Goal: Information Seeking & Learning: Learn about a topic

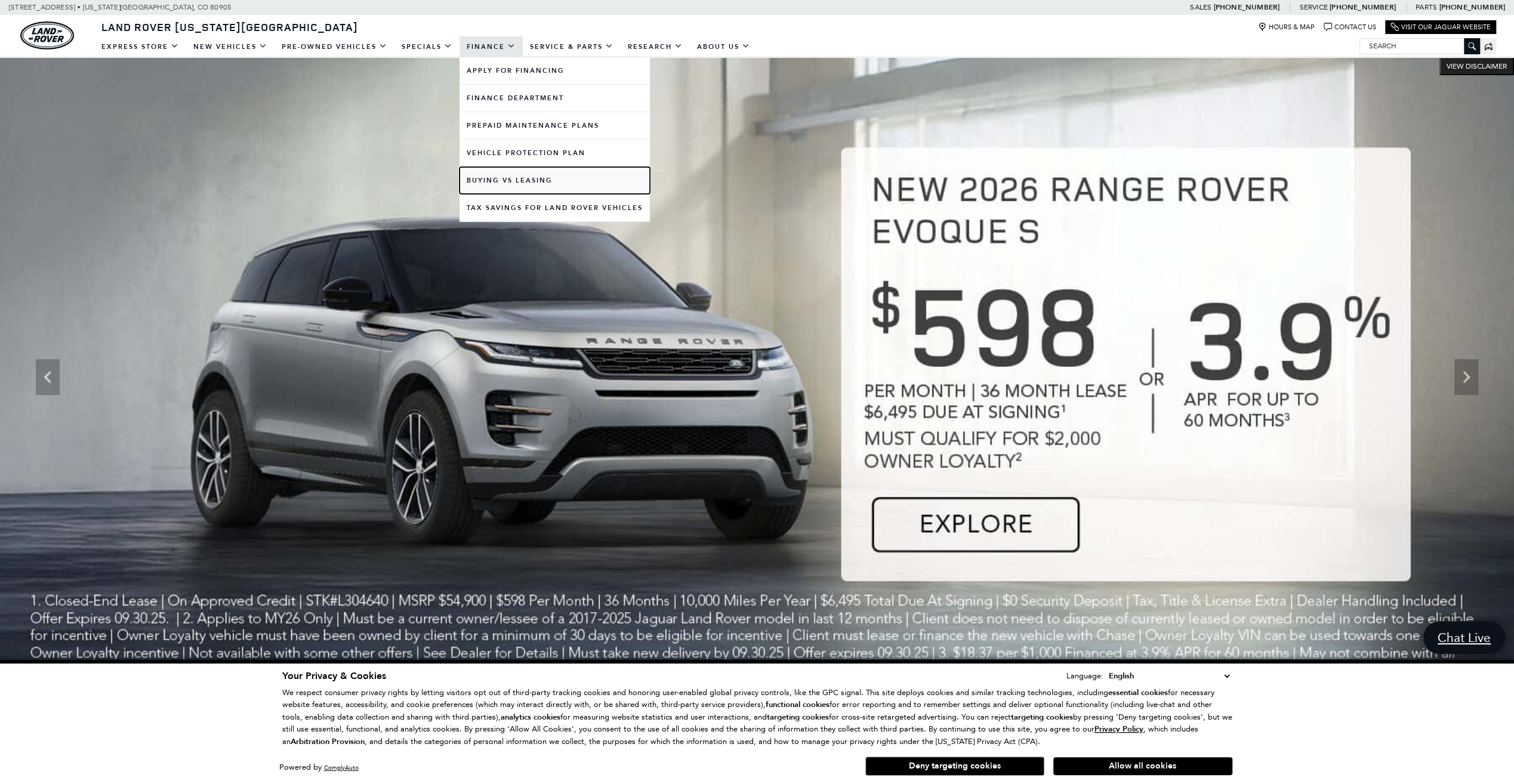
click at [518, 180] on link "Buying vs Leasing" at bounding box center [554, 180] width 190 height 27
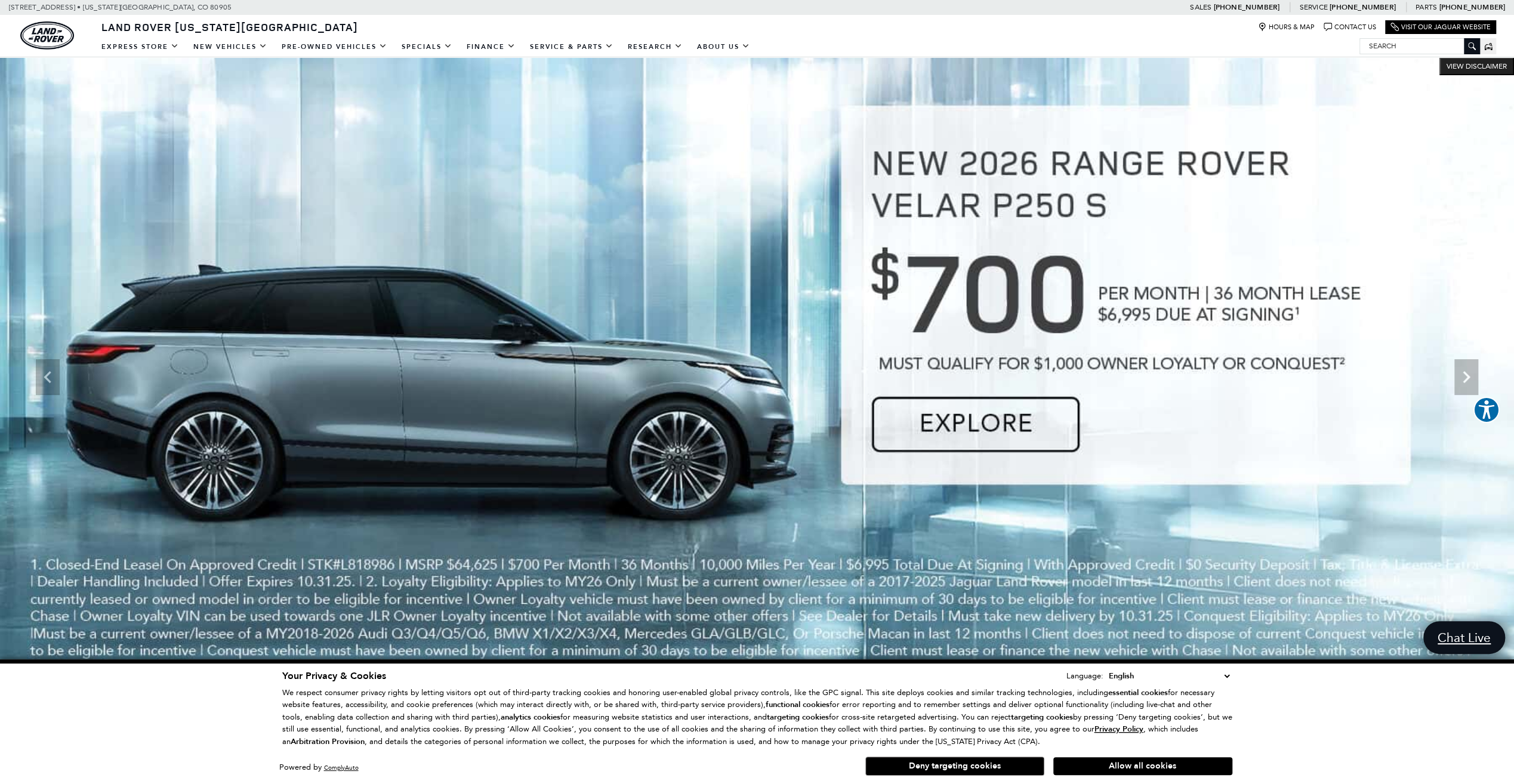
click at [814, 339] on img at bounding box center [757, 377] width 1514 height 639
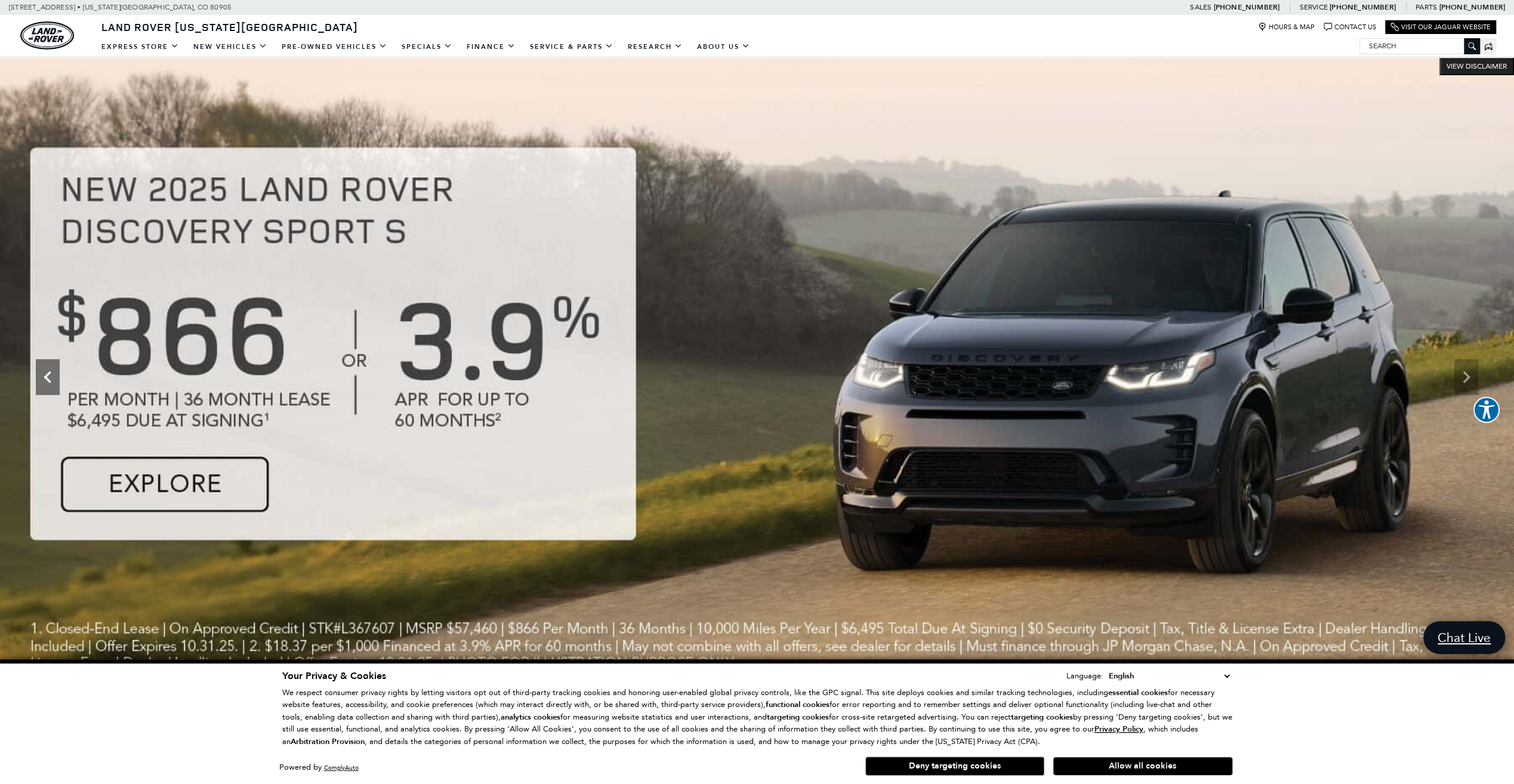
click at [49, 374] on icon "Previous" at bounding box center [48, 377] width 24 height 24
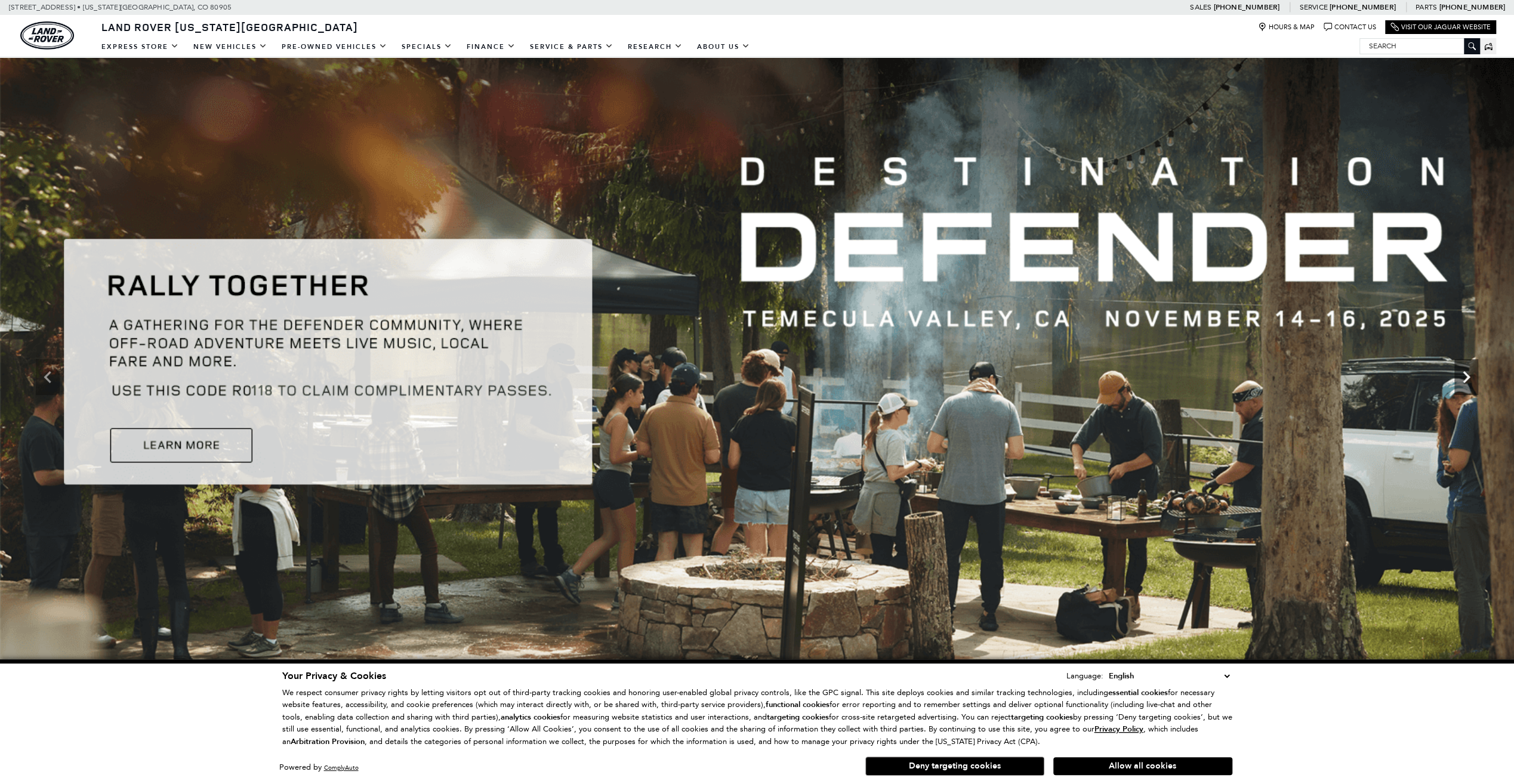
click at [1467, 374] on icon "Next" at bounding box center [1466, 377] width 24 height 24
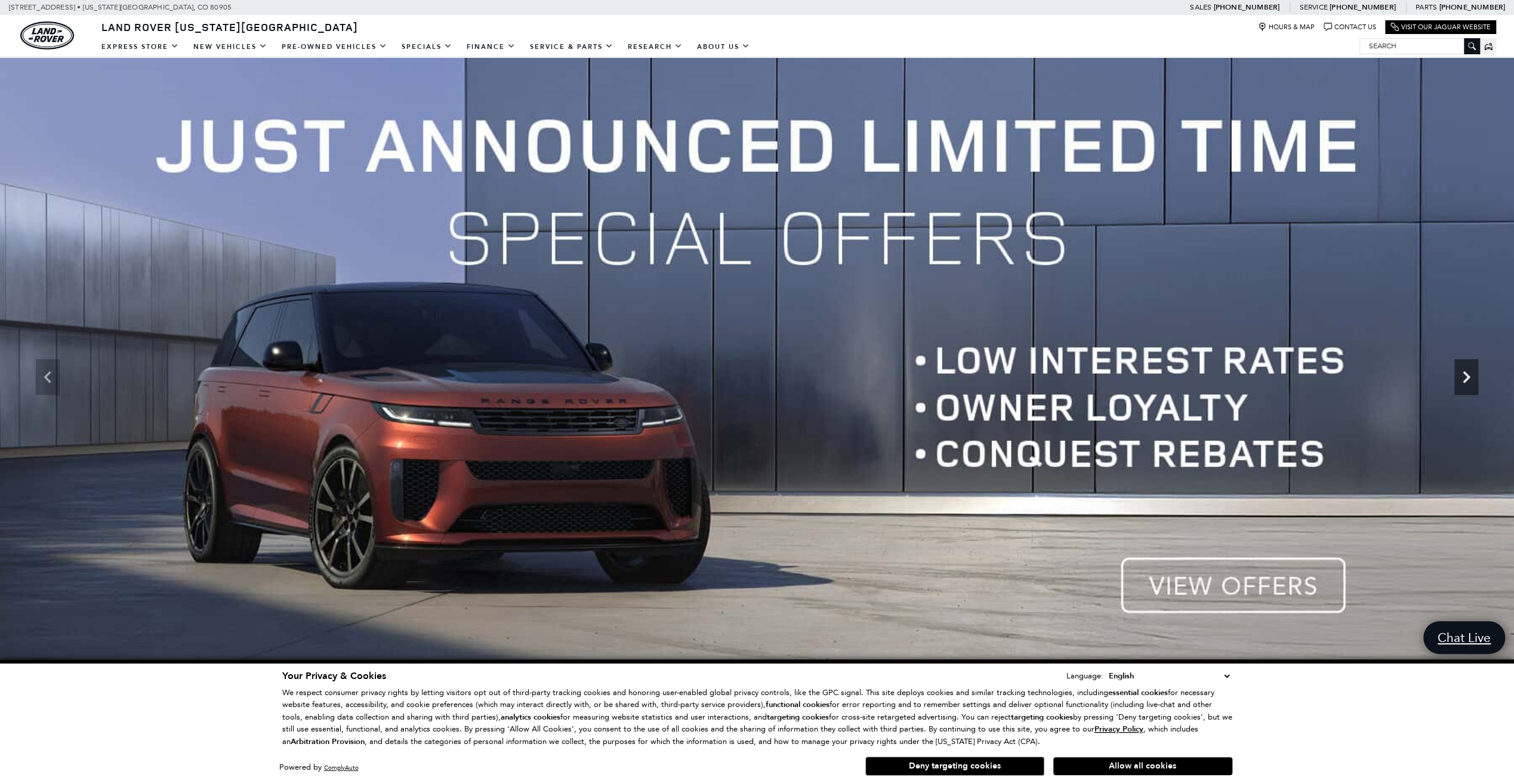
click at [1471, 385] on icon "Next" at bounding box center [1466, 377] width 24 height 24
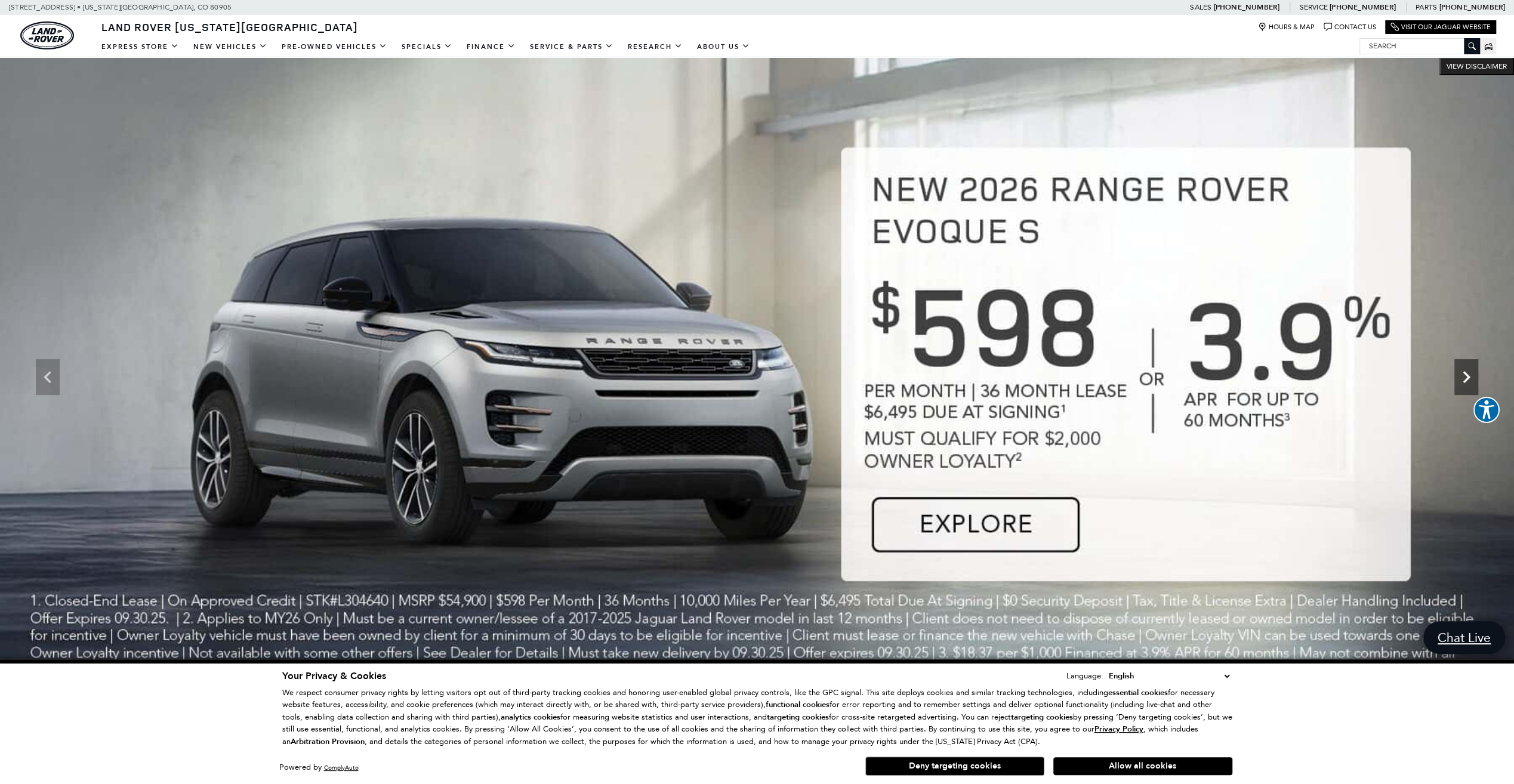
click at [1471, 385] on icon "Next" at bounding box center [1466, 377] width 24 height 24
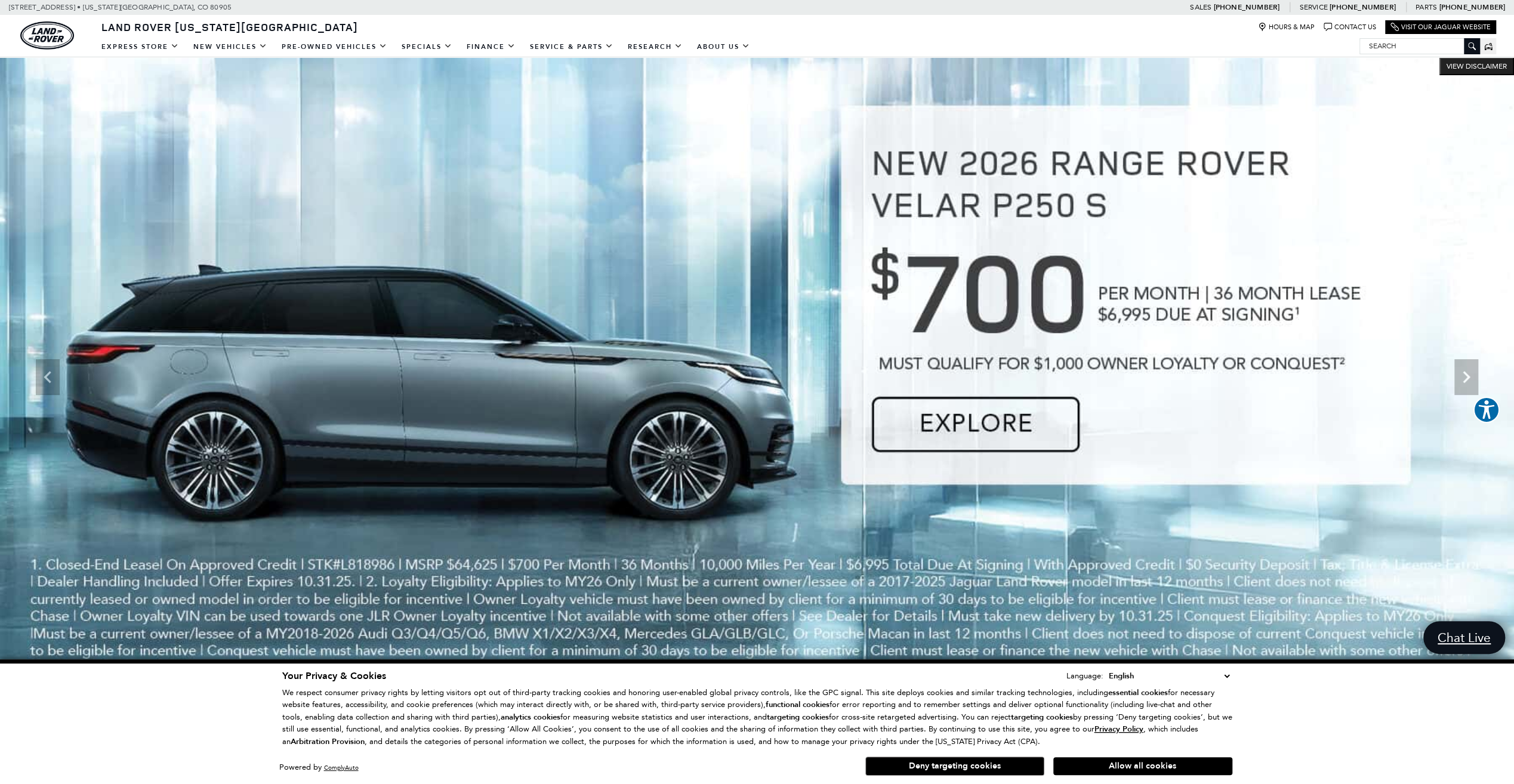
click at [797, 359] on img at bounding box center [757, 377] width 1514 height 639
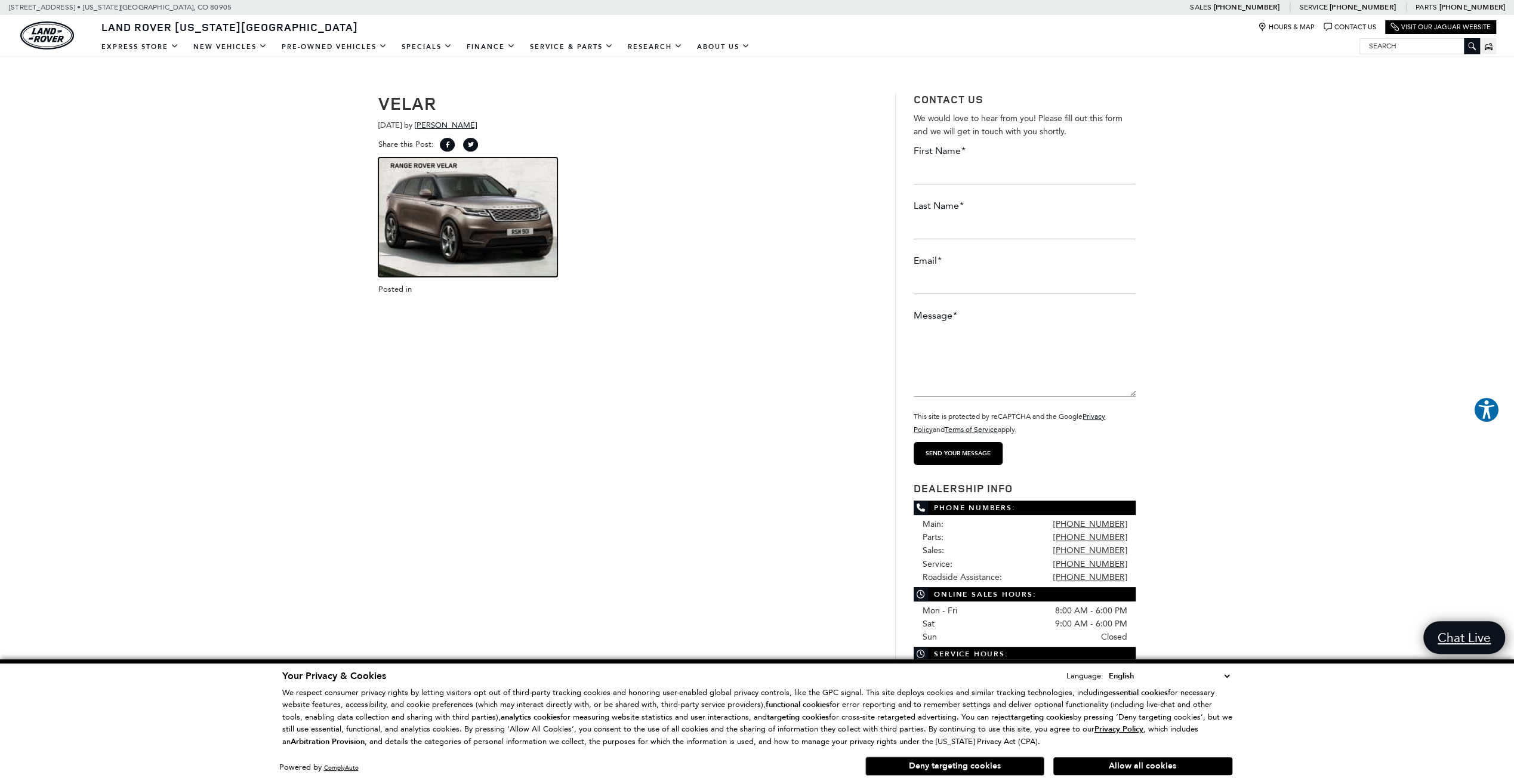
click at [469, 213] on img at bounding box center [468, 217] width 179 height 119
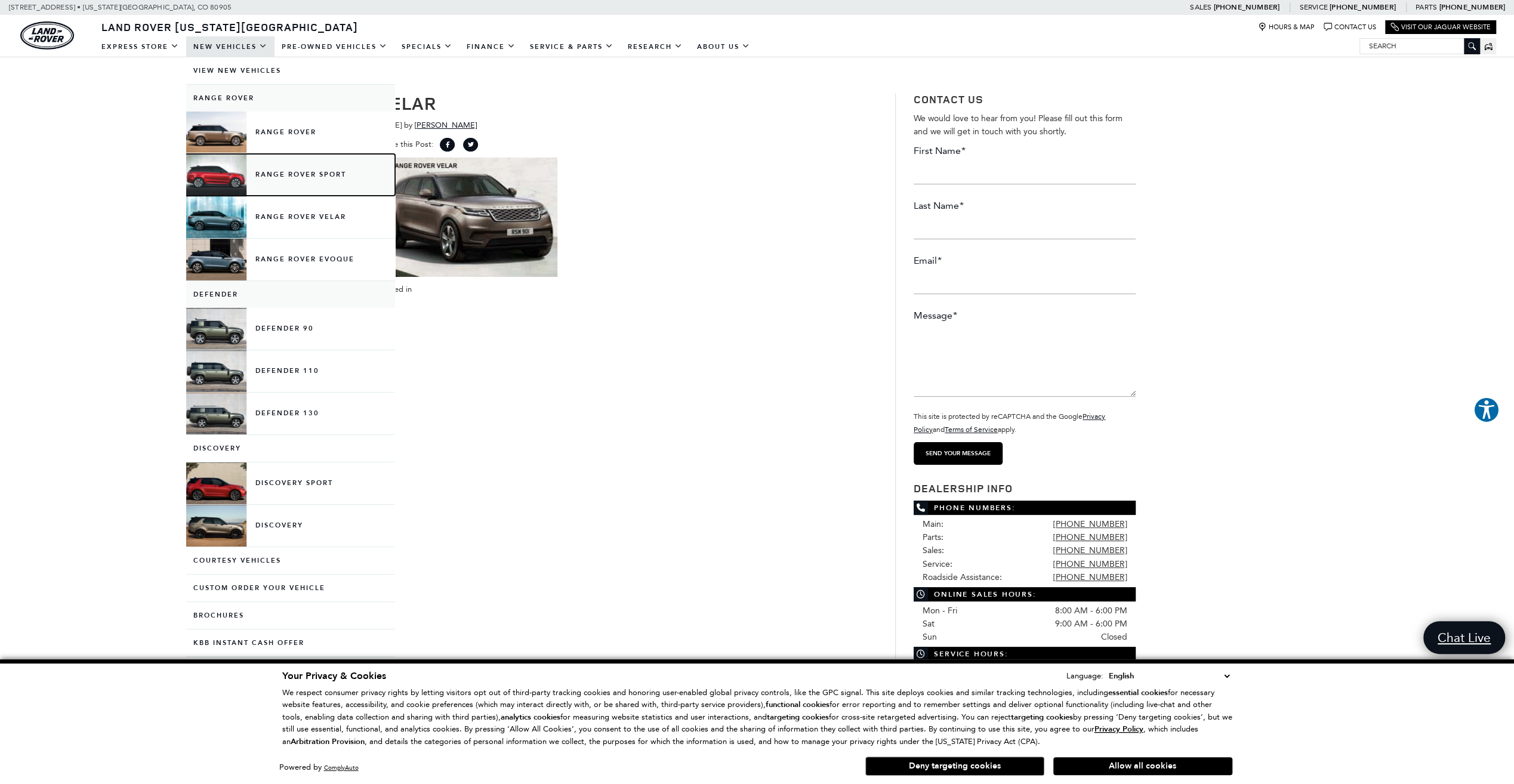
click at [302, 177] on link "Range Rover Sport" at bounding box center [290, 175] width 209 height 42
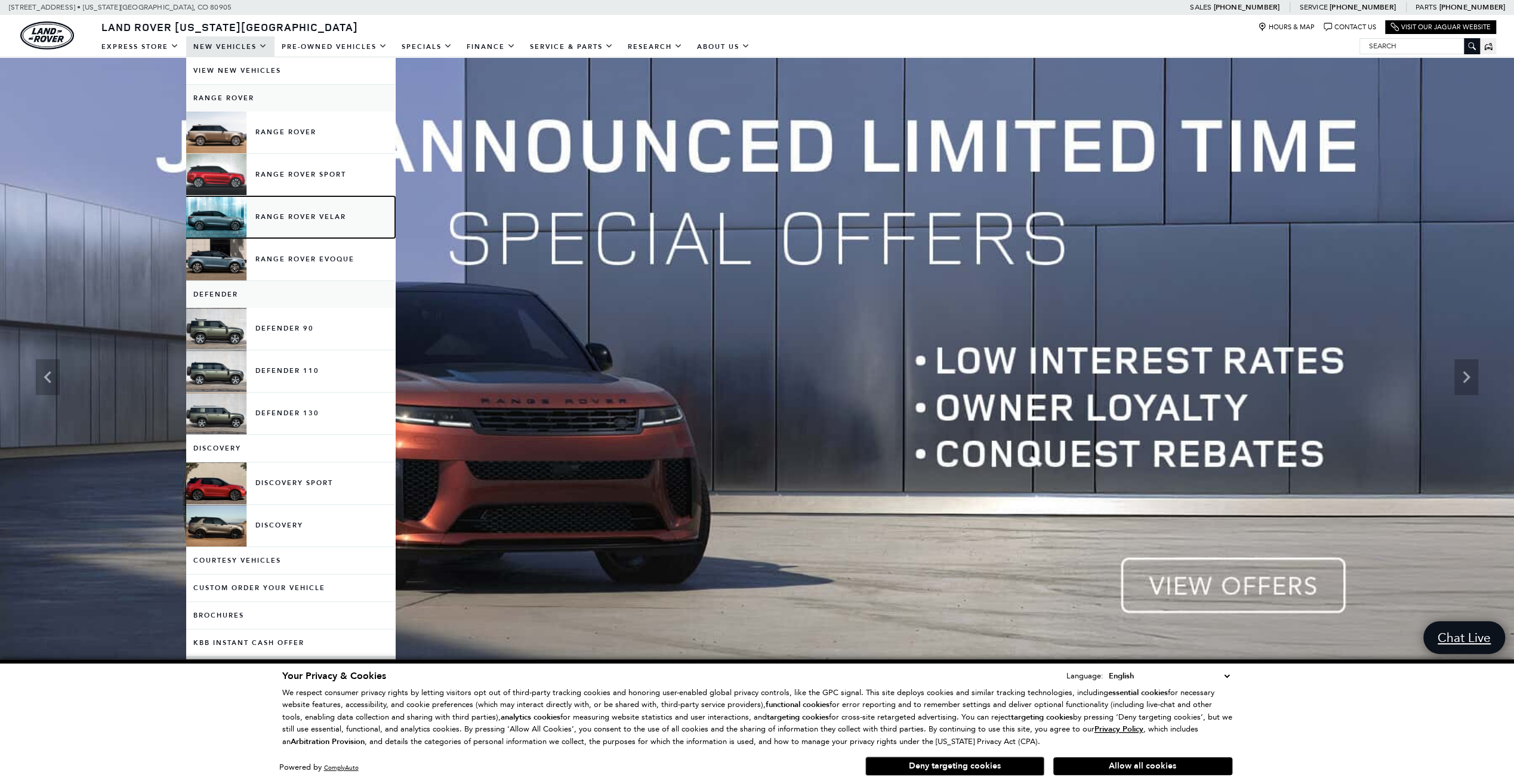
click at [293, 213] on link "Range Rover Velar" at bounding box center [290, 217] width 209 height 42
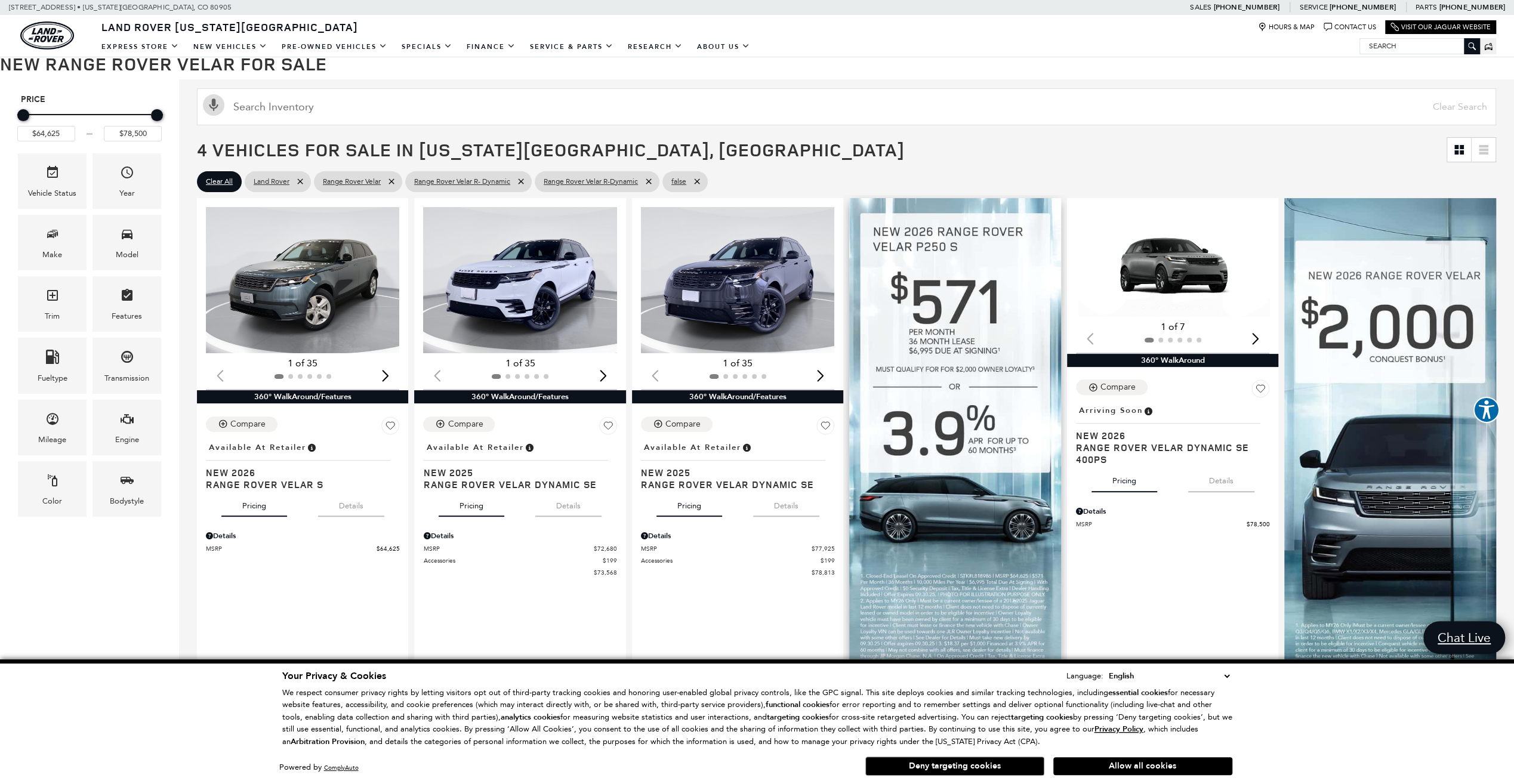
scroll to position [179, 0]
